Goal: Navigation & Orientation: Find specific page/section

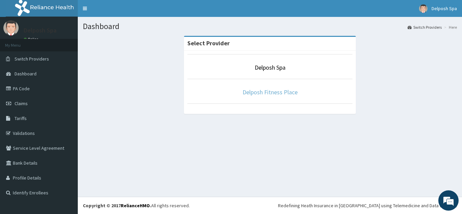
click at [276, 92] on link "Delposh Fitness Place" at bounding box center [270, 92] width 55 height 8
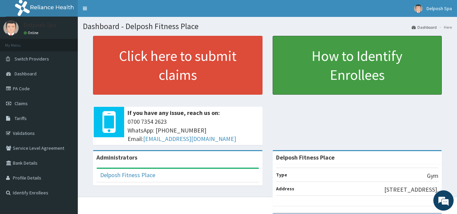
click at [276, 92] on link "How to Identify Enrollees" at bounding box center [358, 65] width 170 height 59
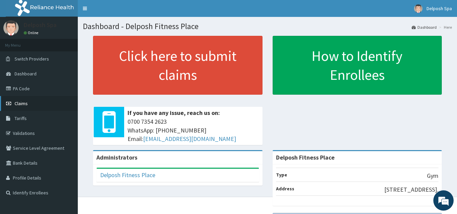
click at [21, 101] on span "Claims" at bounding box center [21, 104] width 13 height 6
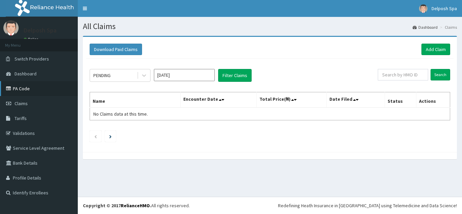
click at [21, 90] on link "PA Code" at bounding box center [39, 88] width 78 height 15
